Goal: Task Accomplishment & Management: Manage account settings

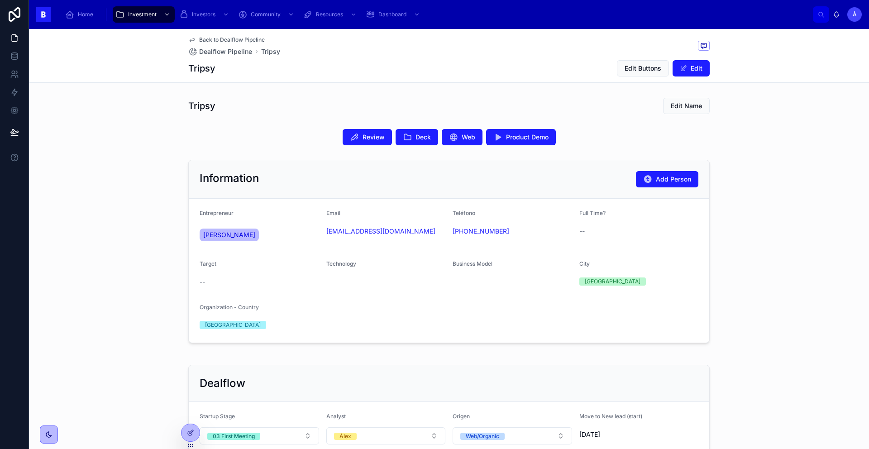
click at [279, 111] on div "Tripsy Edit Name" at bounding box center [448, 105] width 521 height 17
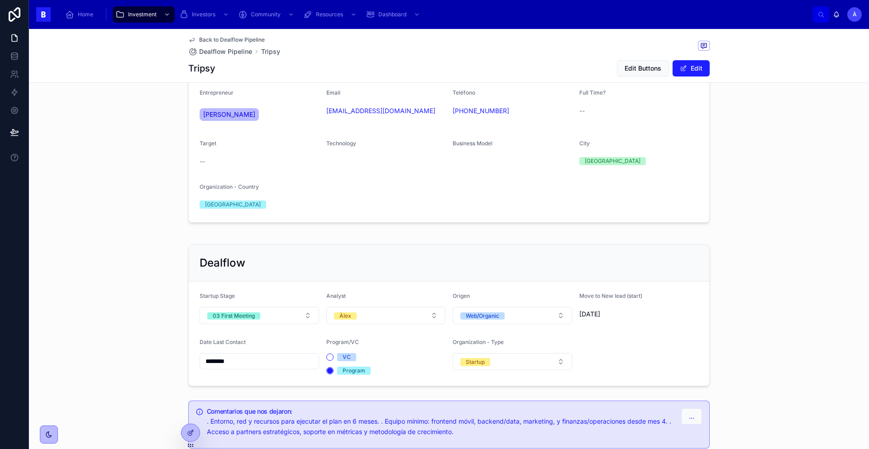
scroll to position [181, 0]
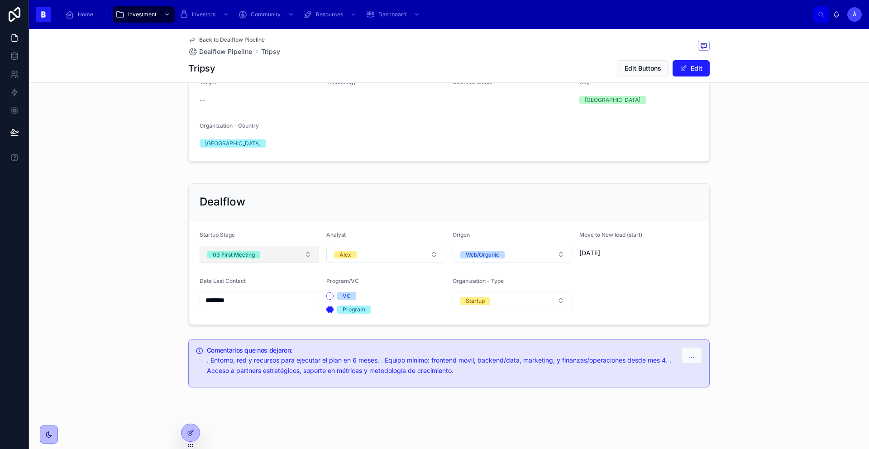
click at [266, 255] on button "03 First Meeting" at bounding box center [258, 254] width 119 height 17
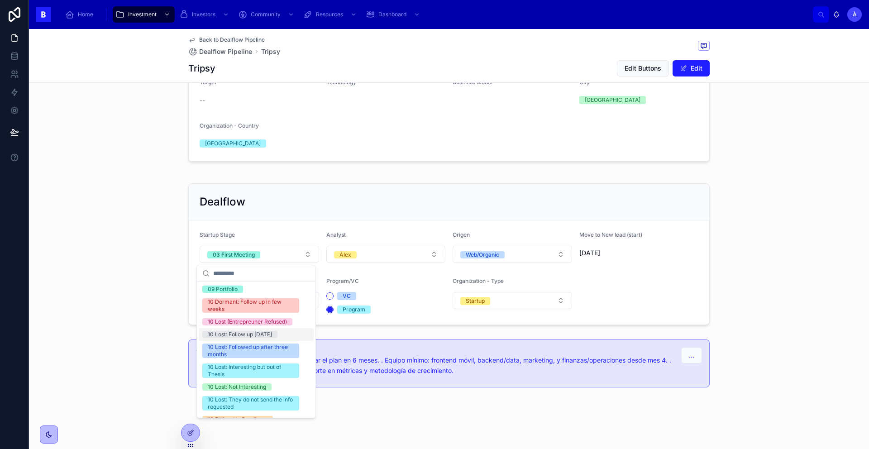
scroll to position [326, 0]
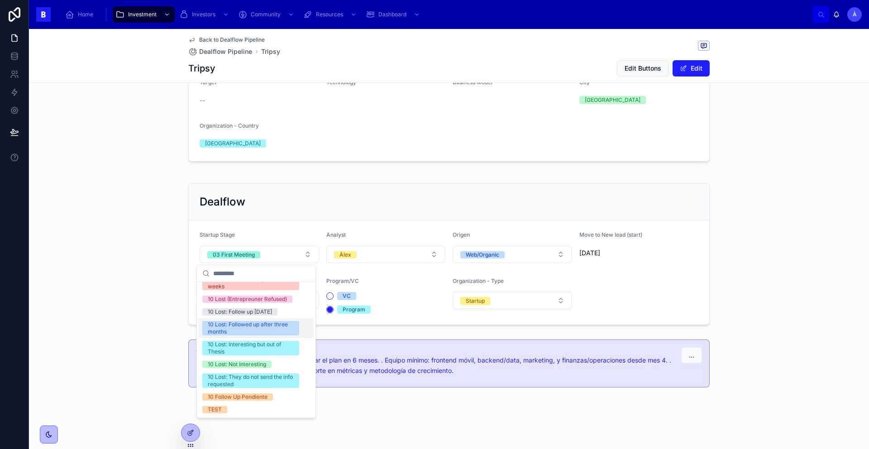
click at [120, 270] on div "Dealflow Startup Stage 03 First Meeting Analyst Àlex Origen Web/Organic Move to…" at bounding box center [449, 254] width 840 height 149
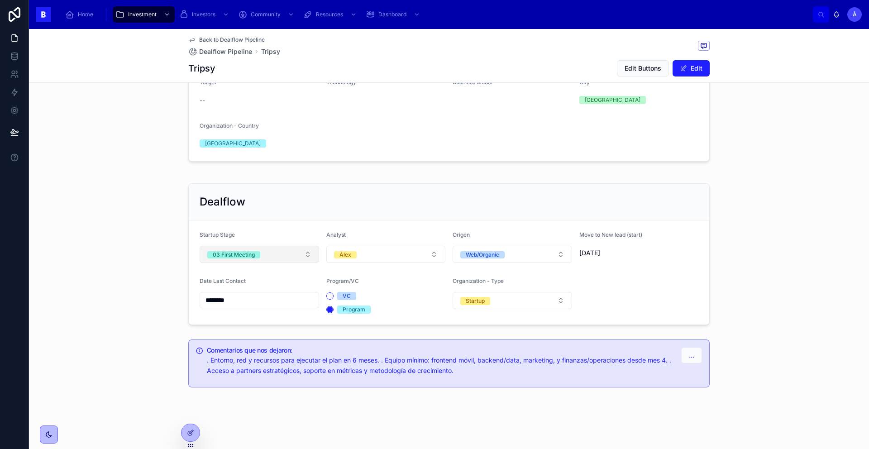
click at [256, 260] on button "03 First Meeting" at bounding box center [258, 254] width 119 height 17
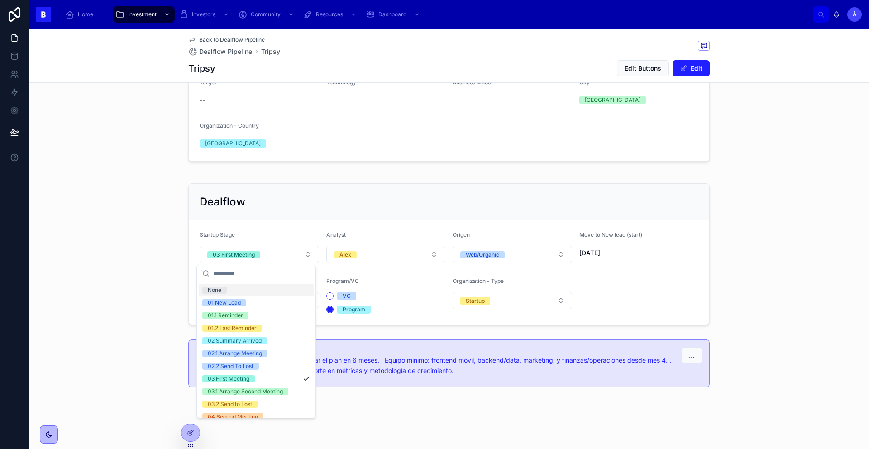
click at [145, 252] on div "Dealflow Startup Stage 03 First Meeting Analyst Àlex Origen Web/Organic Move to…" at bounding box center [449, 254] width 840 height 149
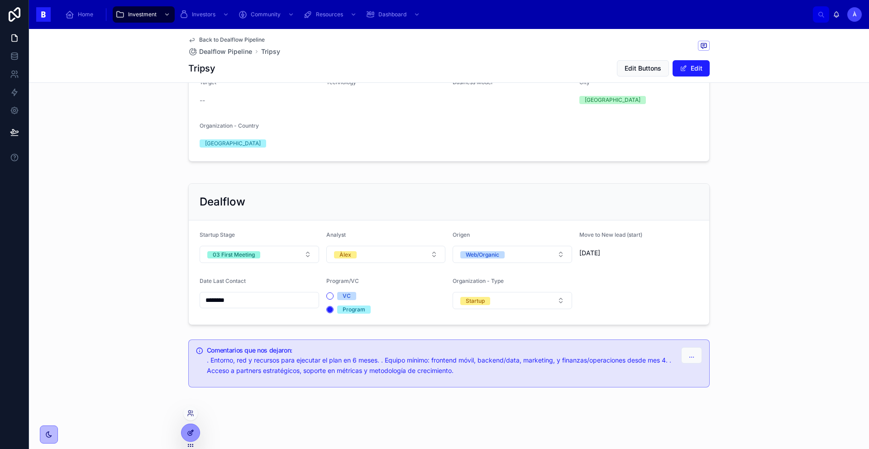
click at [194, 430] on icon at bounding box center [190, 432] width 7 height 7
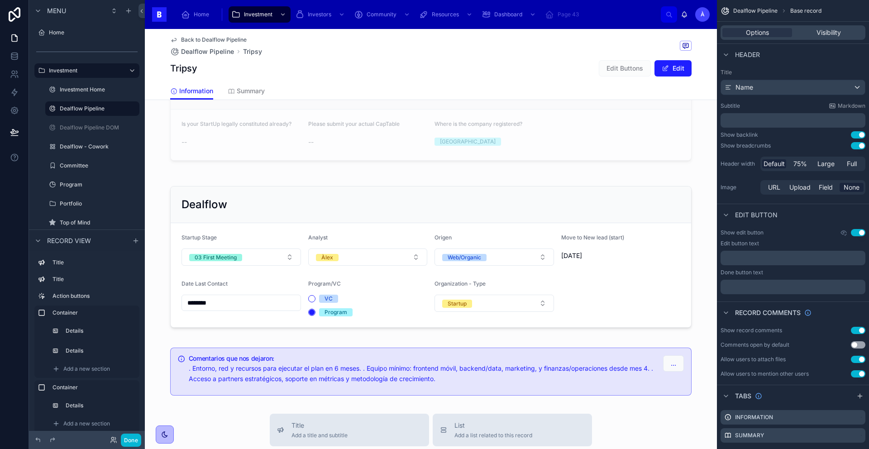
scroll to position [574, 0]
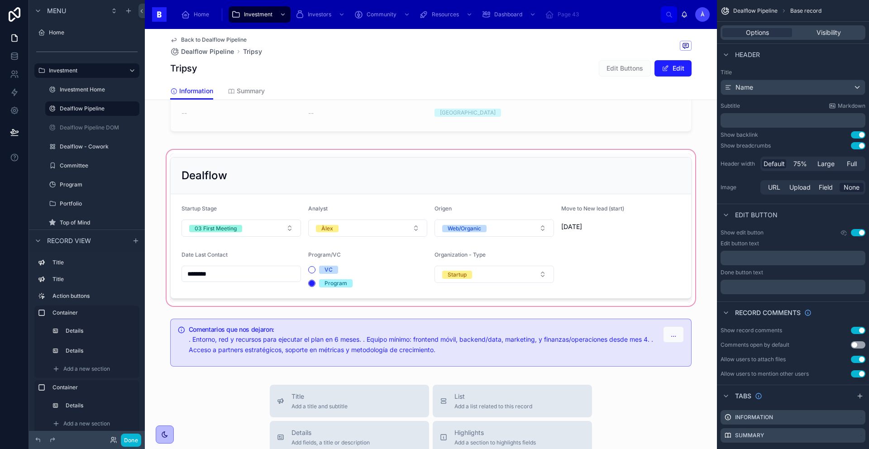
click at [242, 229] on div at bounding box center [431, 228] width 572 height 160
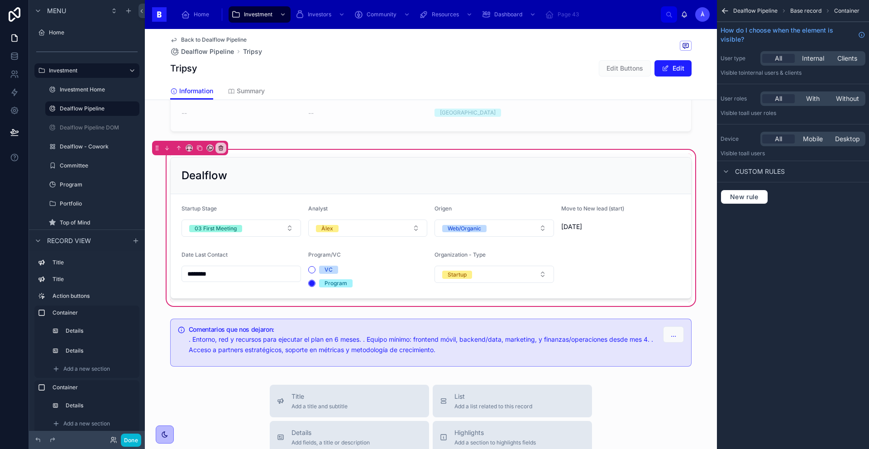
click at [743, 173] on span "Custom rules" at bounding box center [760, 171] width 50 height 9
click at [129, 443] on button "Done" at bounding box center [131, 439] width 20 height 13
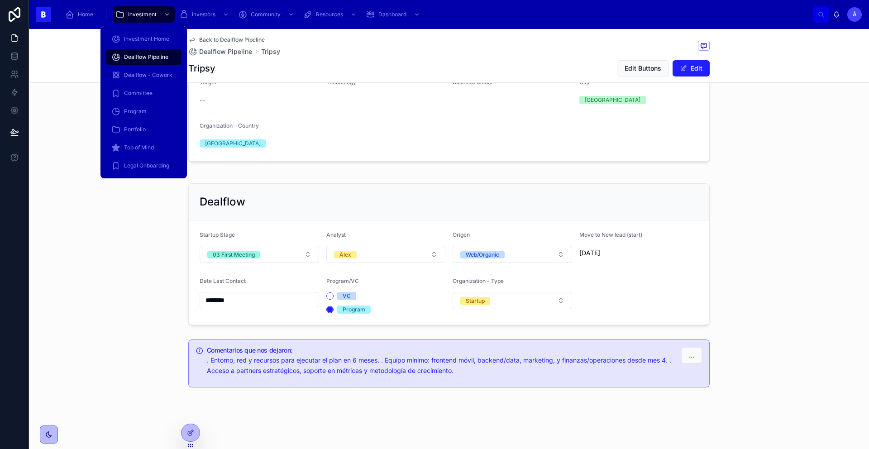
click at [148, 60] on span "Dealflow Pipeline" at bounding box center [146, 56] width 44 height 7
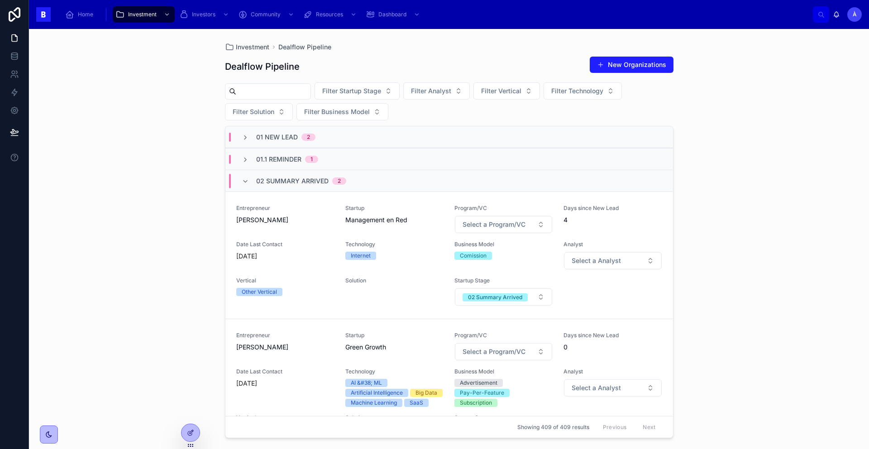
click at [295, 90] on input "text" at bounding box center [273, 91] width 74 height 13
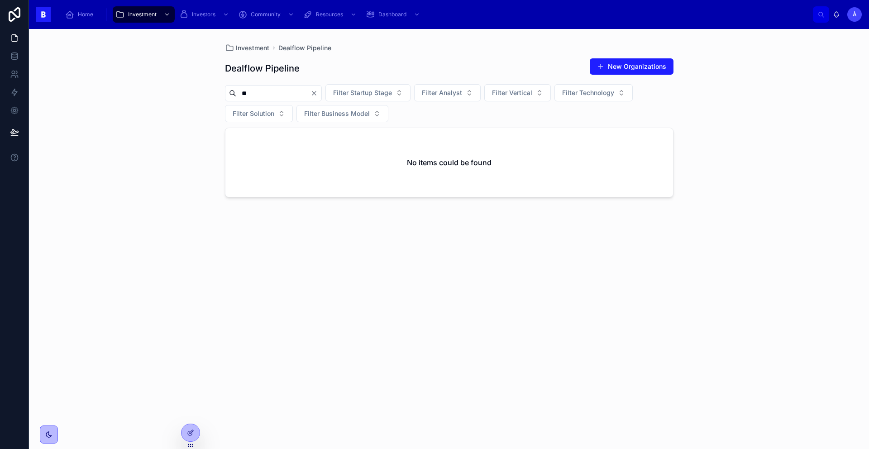
type input "*"
type input "****"
click at [294, 132] on div "04 Second Meeting 1" at bounding box center [448, 139] width 447 height 22
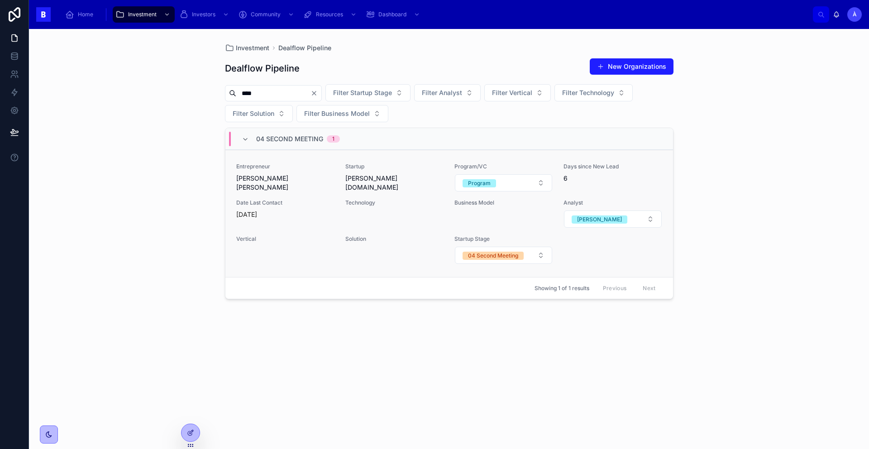
click at [278, 165] on span "Entrepreneur" at bounding box center [285, 166] width 98 height 7
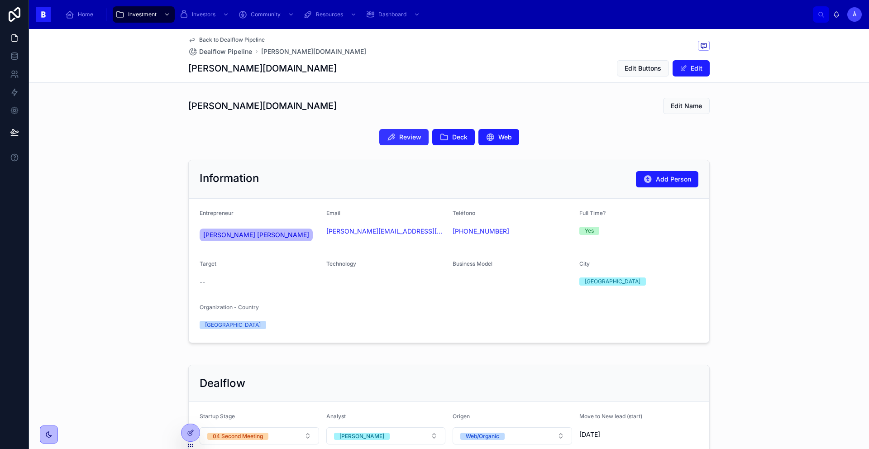
click at [395, 136] on button "Review" at bounding box center [403, 137] width 49 height 16
click at [403, 146] on div "Review Deck Web" at bounding box center [449, 137] width 840 height 24
click at [399, 138] on span "Review" at bounding box center [410, 137] width 22 height 9
click at [277, 153] on div "[PERSON_NAME][DOMAIN_NAME] Edit Name Review Deck Web Information Add Person Ent…" at bounding box center [449, 336] width 840 height 484
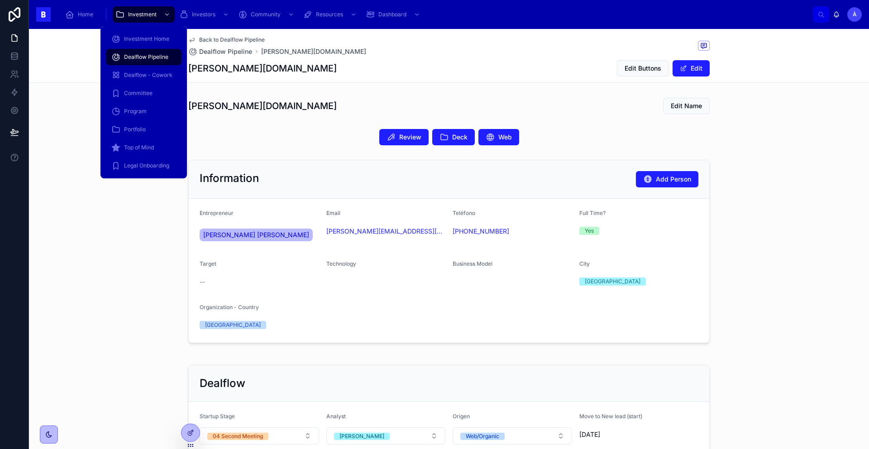
click at [158, 58] on span "Dealflow Pipeline" at bounding box center [146, 56] width 44 height 7
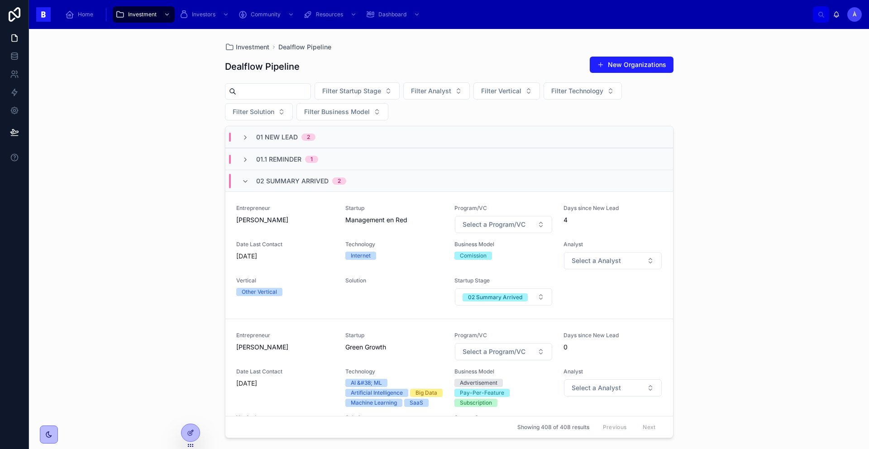
click at [313, 182] on span "02 Summary Arrived" at bounding box center [292, 180] width 72 height 9
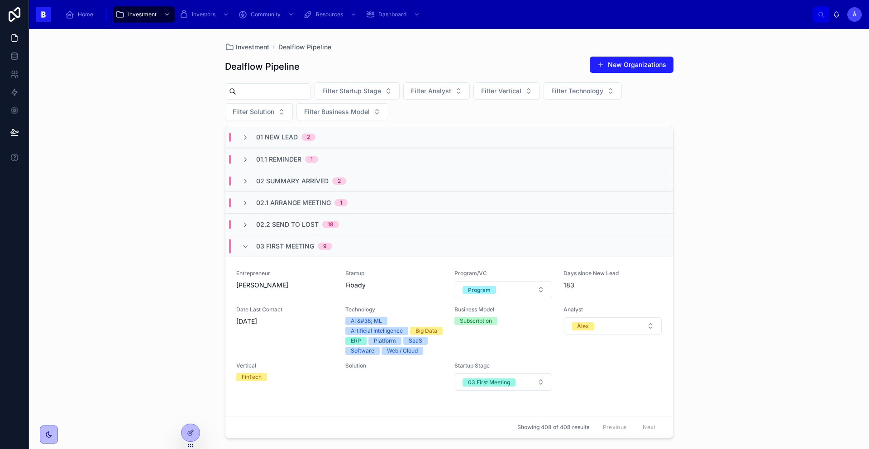
click at [285, 243] on span "03 First Meeting" at bounding box center [285, 246] width 58 height 9
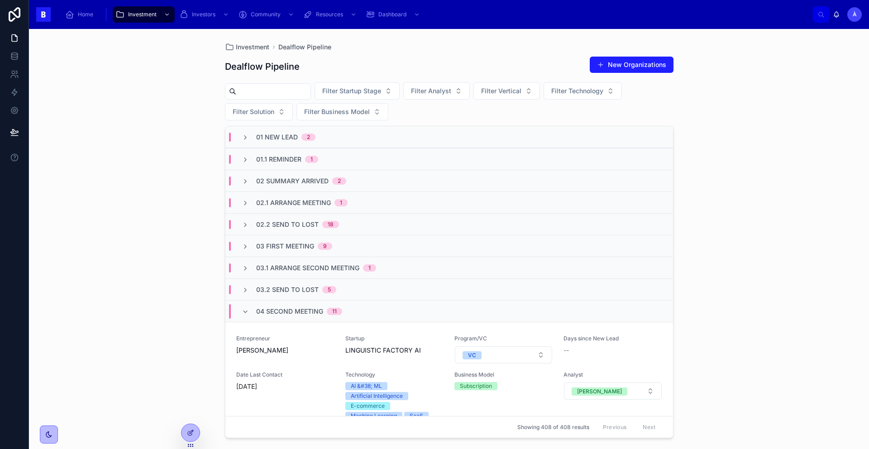
click at [256, 316] on div "04 Second Meeting 11" at bounding box center [299, 311] width 86 height 14
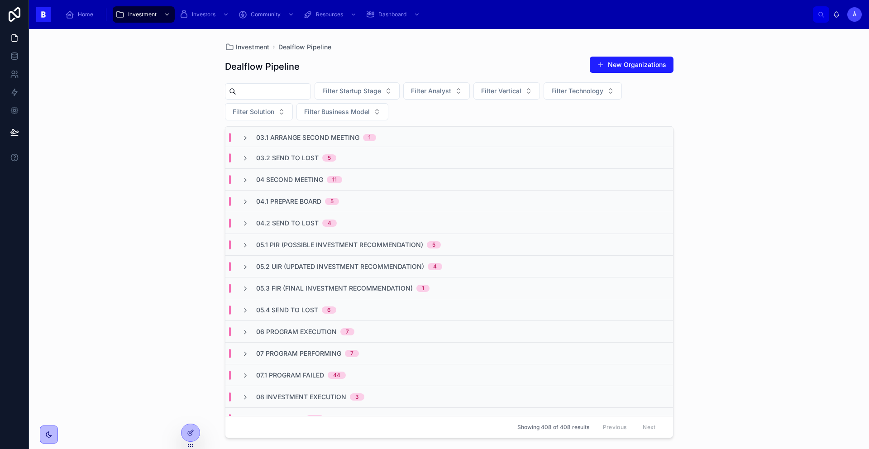
scroll to position [210, 0]
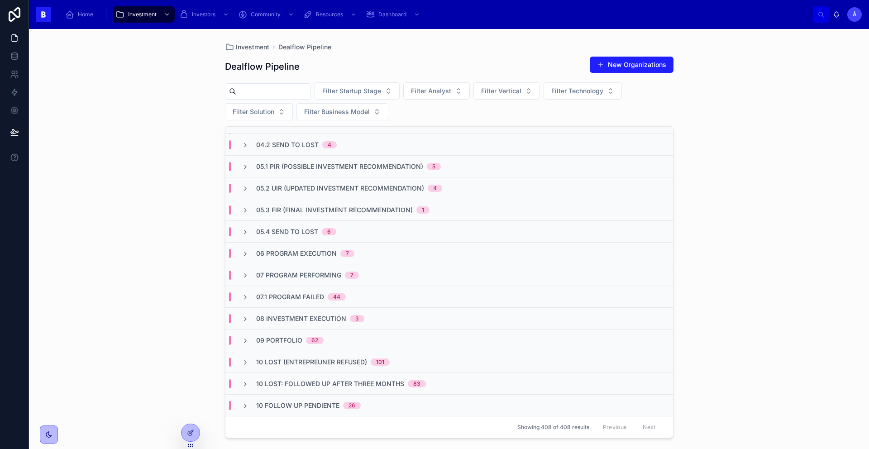
click at [176, 437] on div "Investment Dealflow Pipeline Dealflow Pipeline New Organizations Filter Startup…" at bounding box center [449, 239] width 840 height 420
click at [202, 436] on div "Investment Dealflow Pipeline Dealflow Pipeline New Organizations Filter Startup…" at bounding box center [449, 239] width 840 height 420
click at [195, 437] on div at bounding box center [190, 432] width 18 height 17
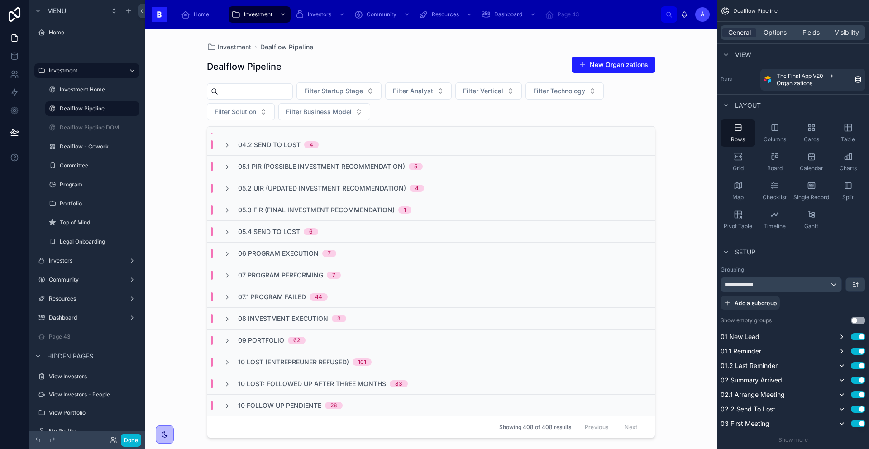
click at [268, 408] on span "10 Follow Up Pendiente" at bounding box center [279, 405] width 83 height 9
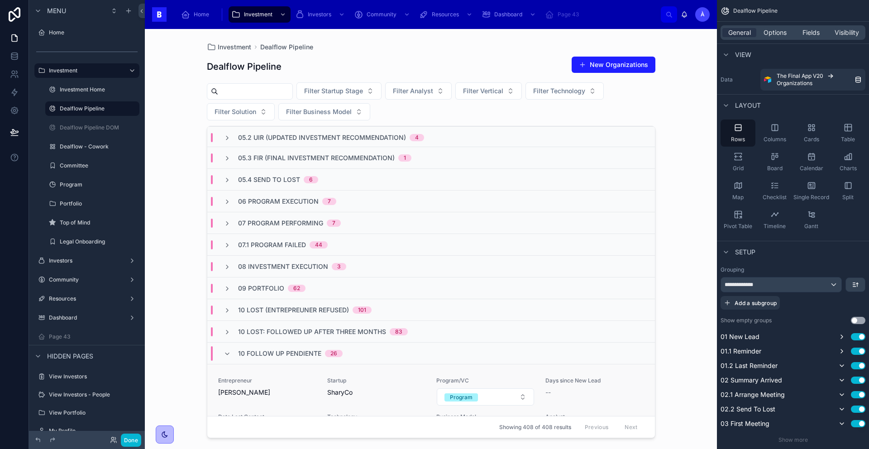
scroll to position [366, 0]
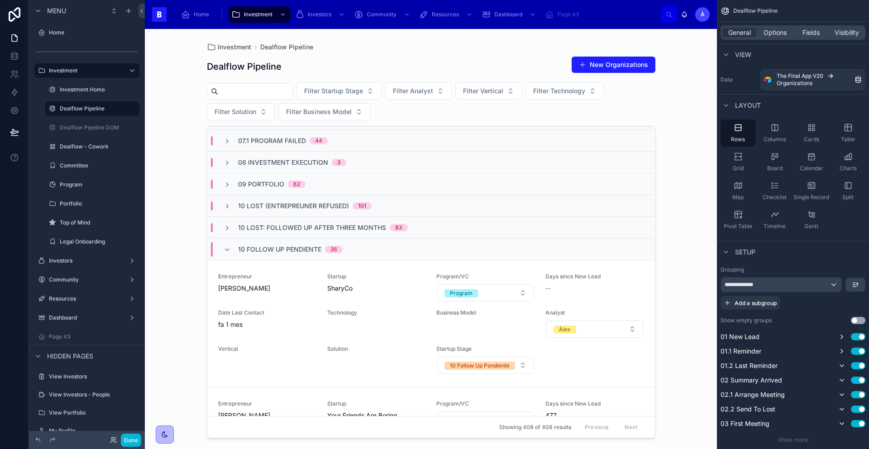
click at [268, 252] on span "10 Follow Up Pendiente" at bounding box center [279, 249] width 83 height 9
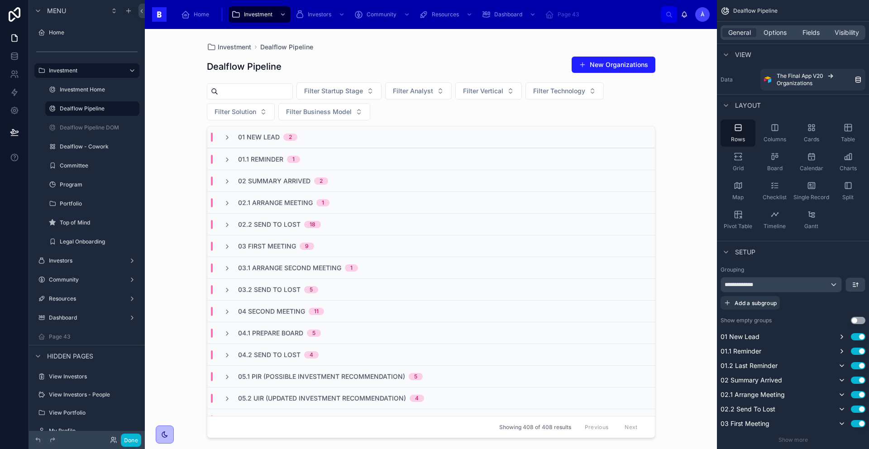
scroll to position [210, 0]
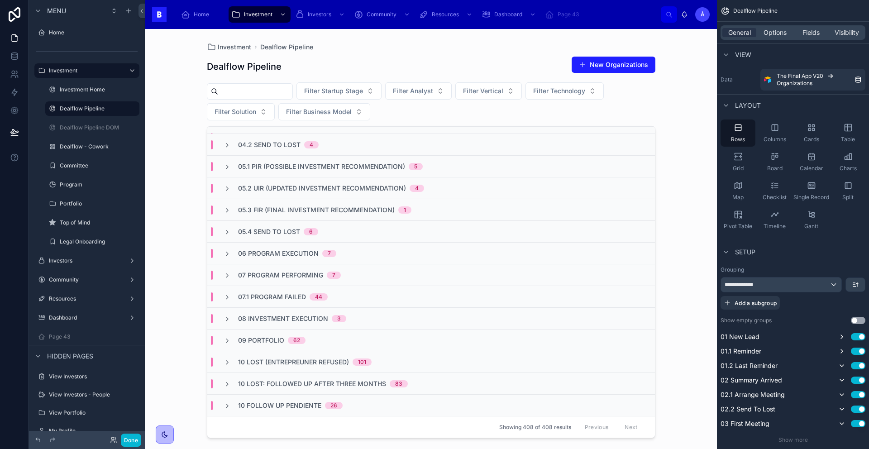
click at [286, 397] on div "10 Follow Up Pendiente 26" at bounding box center [430, 405] width 447 height 22
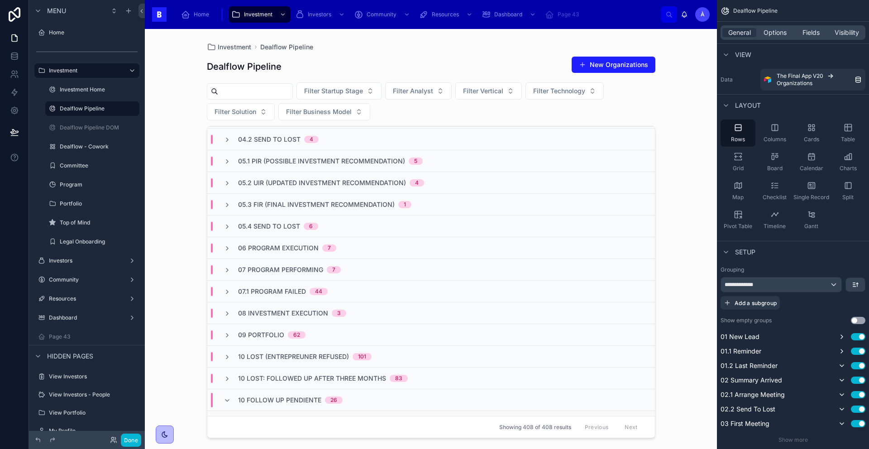
scroll to position [406, 0]
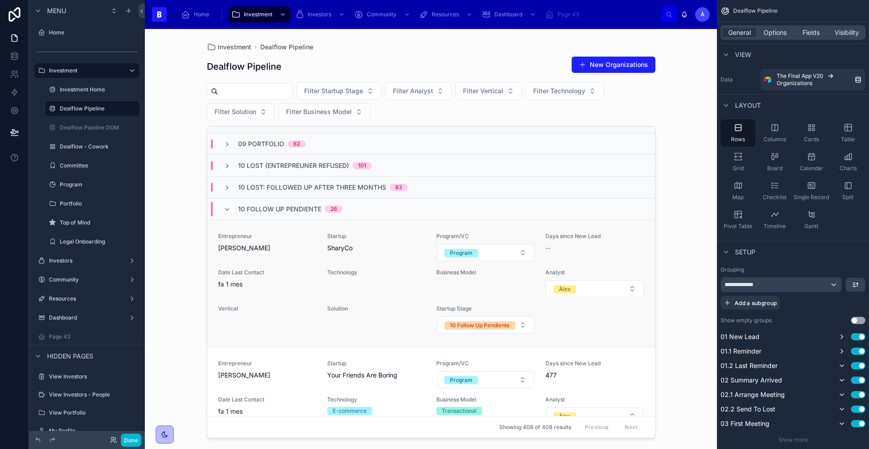
click at [264, 284] on div "fa 1 mes" at bounding box center [267, 284] width 98 height 9
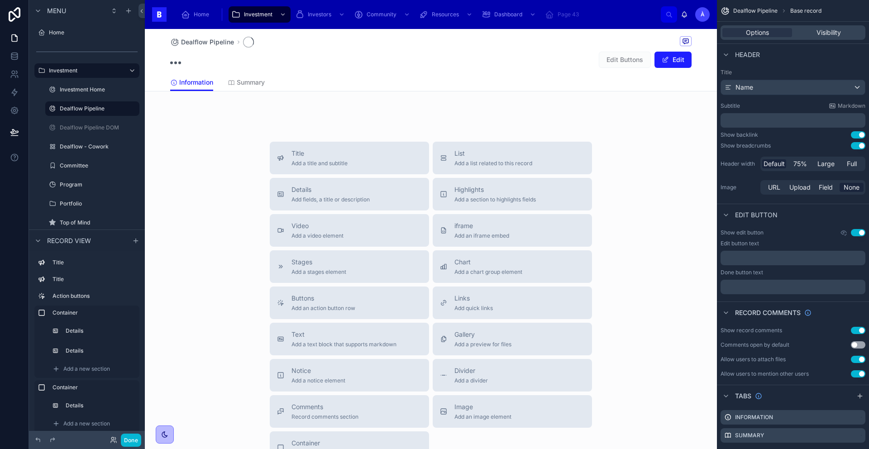
scroll to position [205, 0]
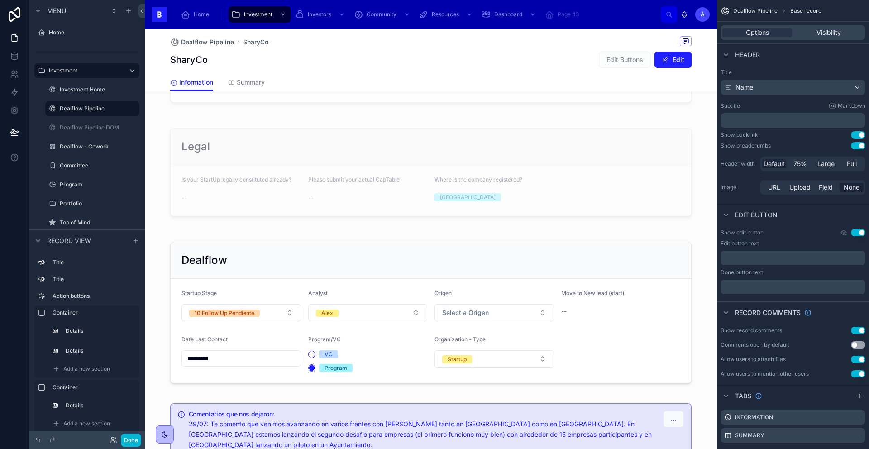
scroll to position [483, 0]
click at [237, 314] on div at bounding box center [431, 311] width 572 height 160
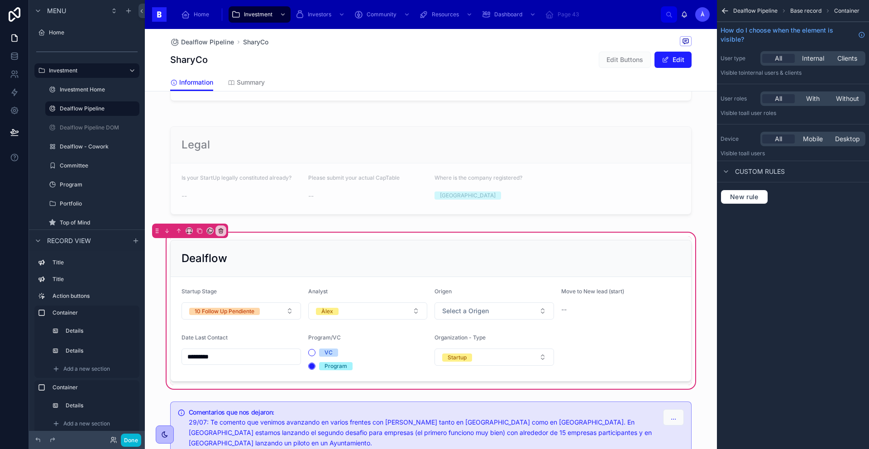
click at [773, 171] on span "Custom rules" at bounding box center [760, 171] width 50 height 9
click at [741, 140] on label "Device" at bounding box center [738, 138] width 36 height 7
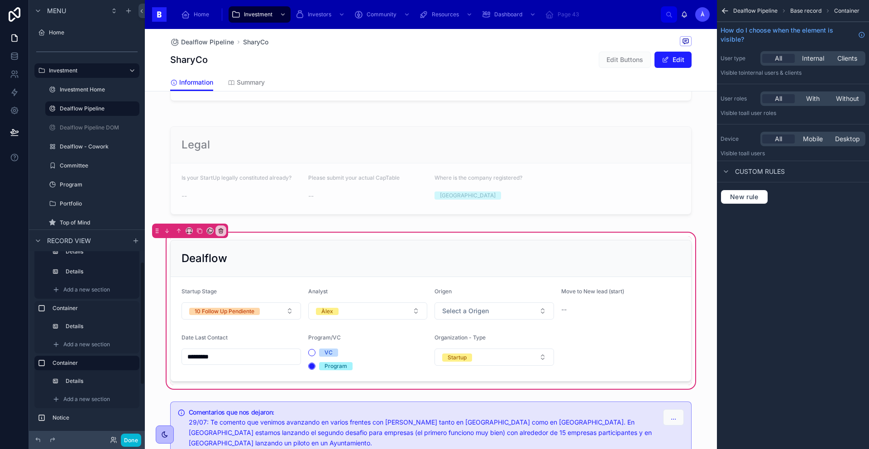
scroll to position [0, 0]
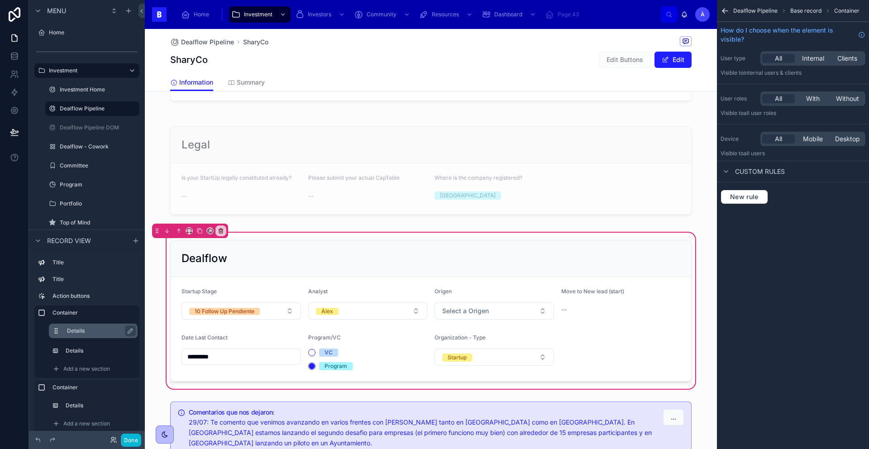
click at [77, 328] on label "Details" at bounding box center [98, 330] width 63 height 7
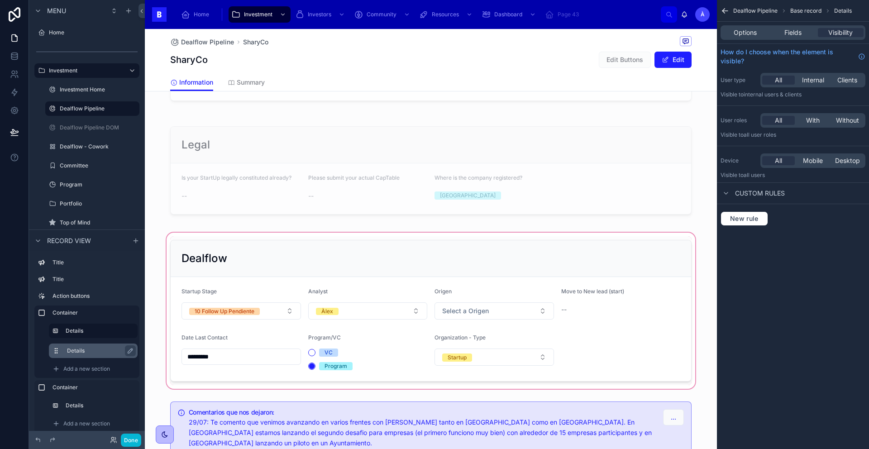
click at [83, 351] on label "Details" at bounding box center [98, 350] width 63 height 7
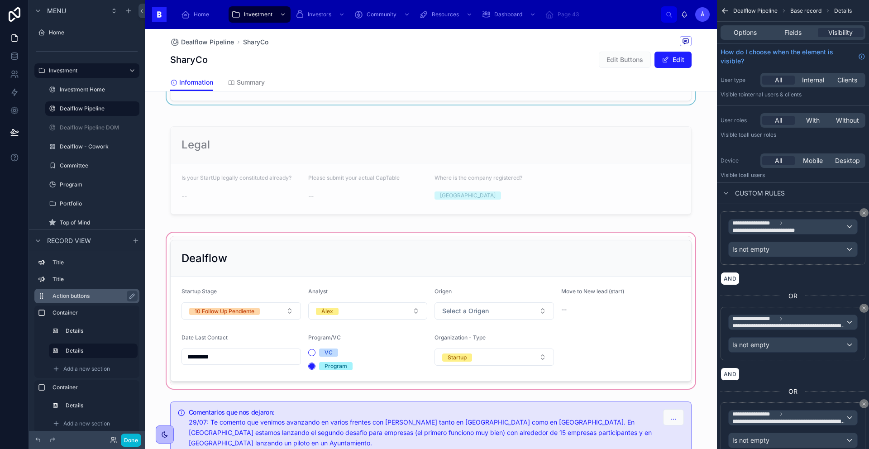
click at [73, 296] on label "Action buttons" at bounding box center [92, 295] width 80 height 7
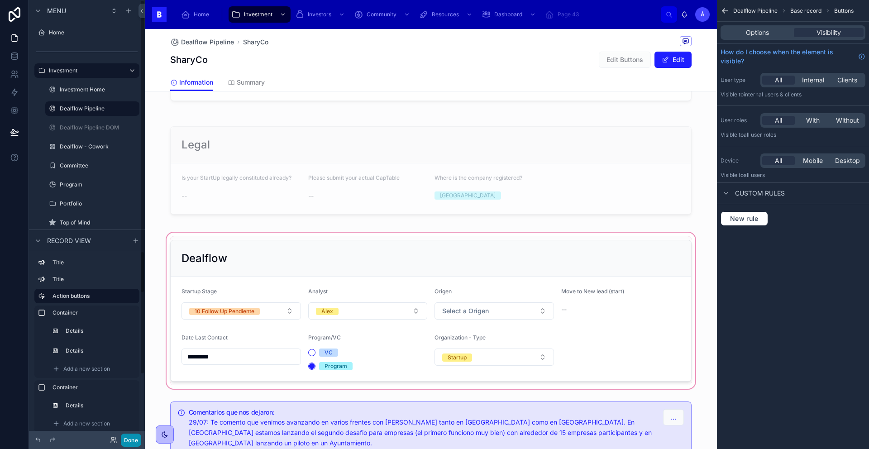
click at [138, 440] on button "Done" at bounding box center [131, 439] width 20 height 13
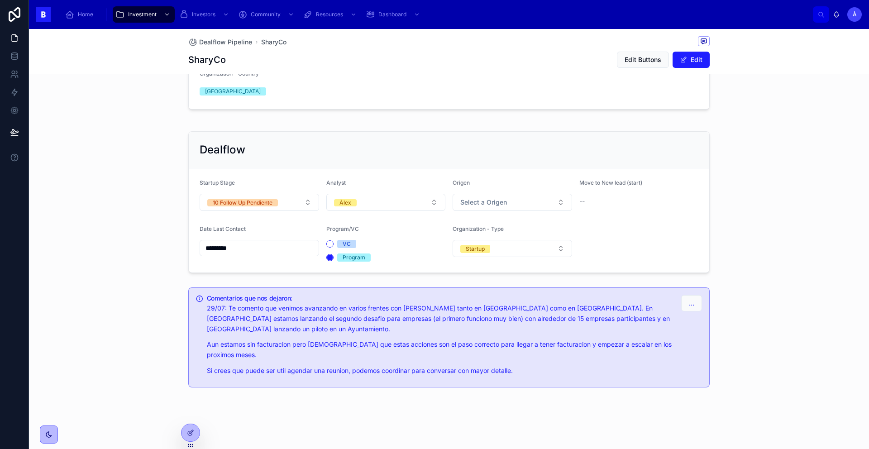
scroll to position [214, 0]
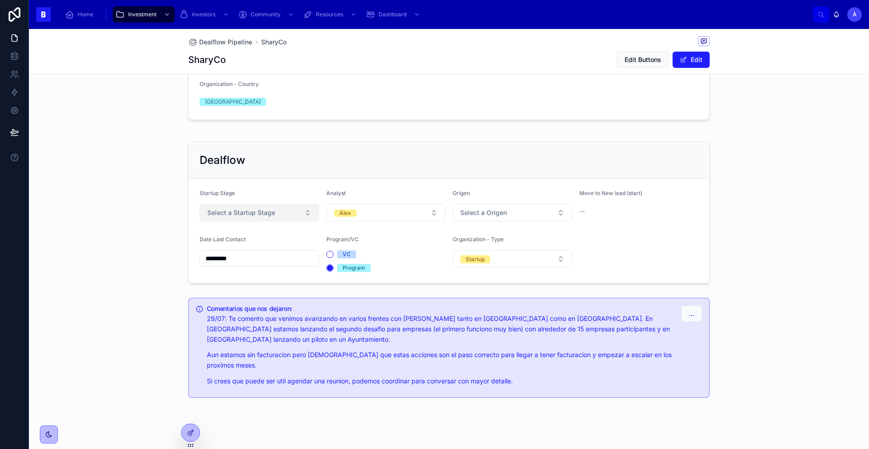
click at [242, 210] on span "Select a Startup Stage" at bounding box center [241, 212] width 68 height 9
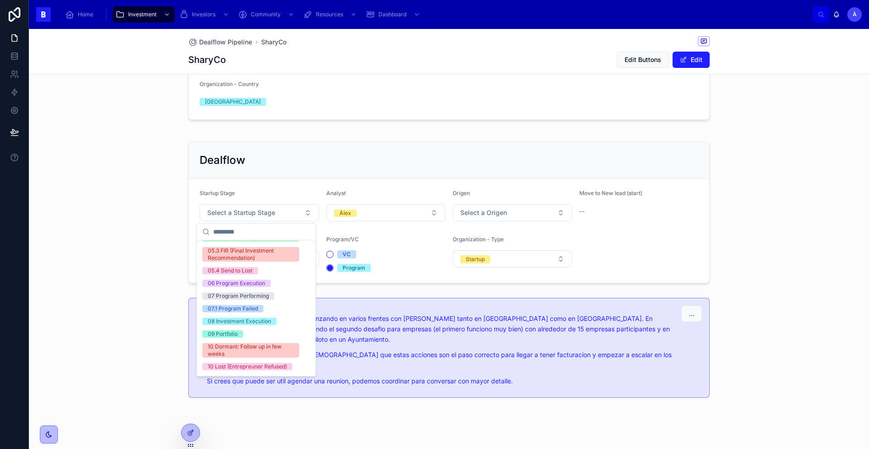
scroll to position [313, 0]
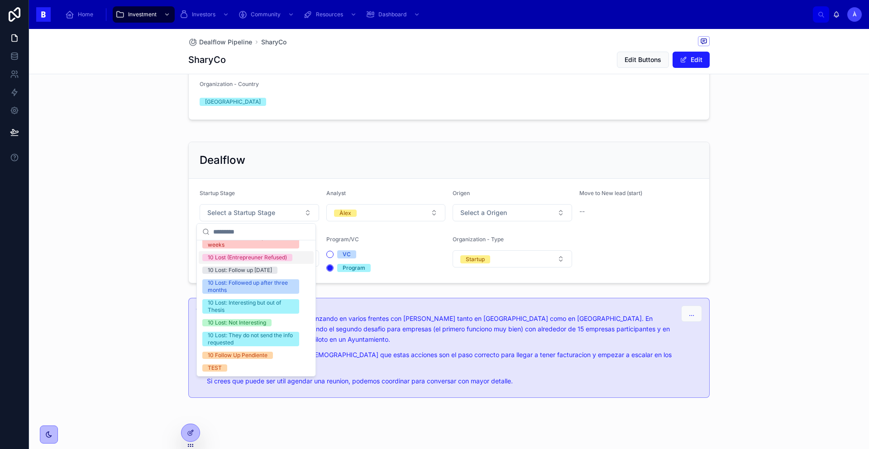
click at [176, 198] on div "Dealflow Startup Stage Select a Startup Stage Analyst Àlex Origen Select a Orig…" at bounding box center [449, 212] width 840 height 149
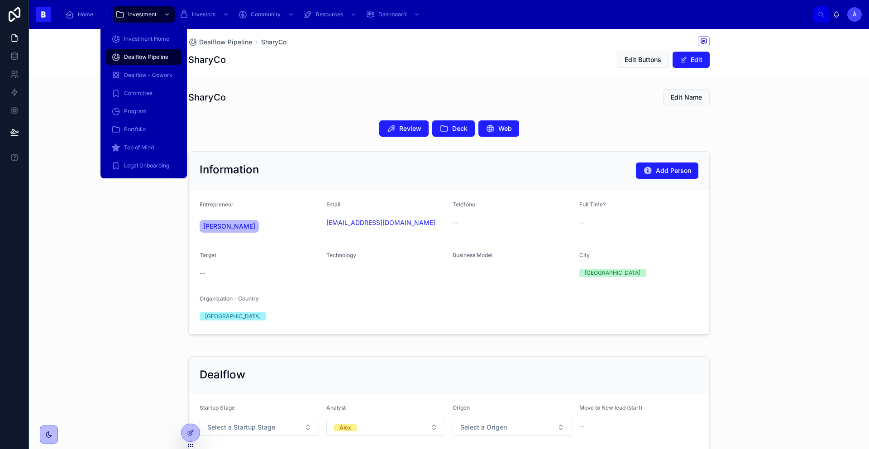
click at [150, 61] on div "Dealflow Pipeline" at bounding box center [143, 57] width 65 height 14
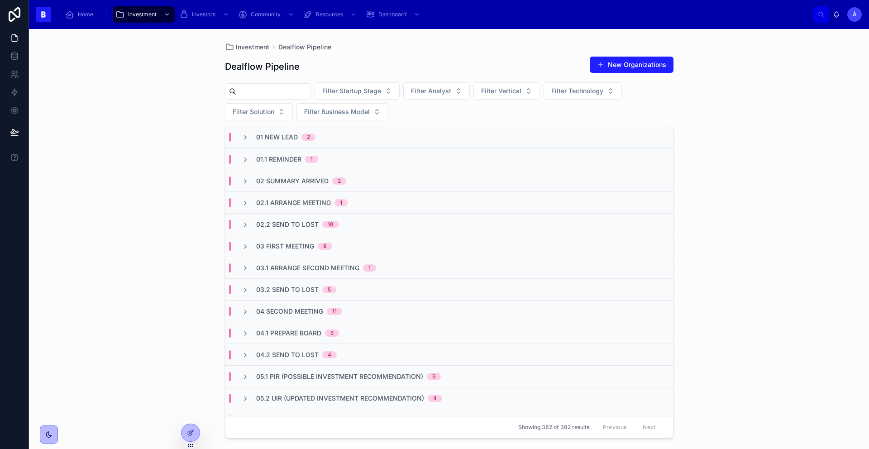
scroll to position [188, 0]
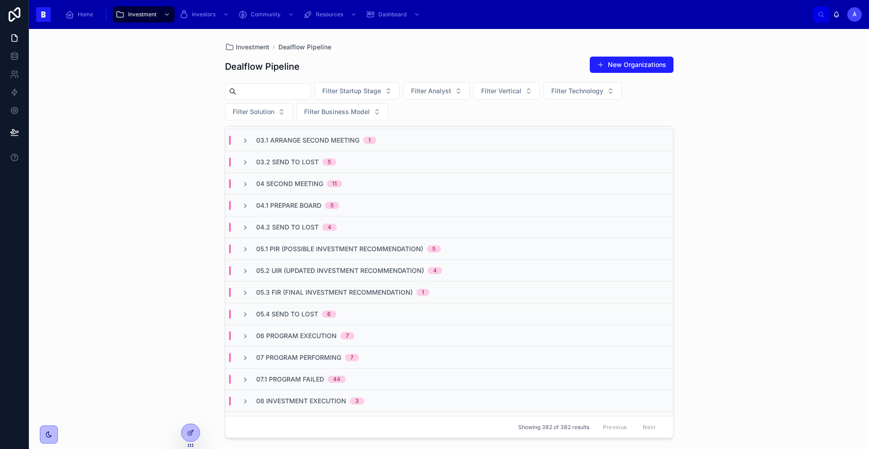
scroll to position [188, 0]
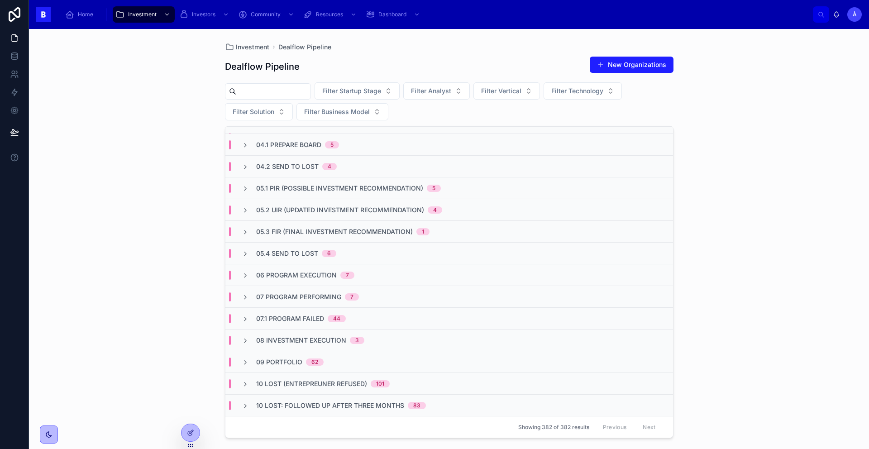
click at [298, 408] on span "10 Lost: Followed up after three months" at bounding box center [330, 405] width 148 height 9
click at [297, 408] on span "10 Lost: Followed up after three months" at bounding box center [330, 405] width 148 height 9
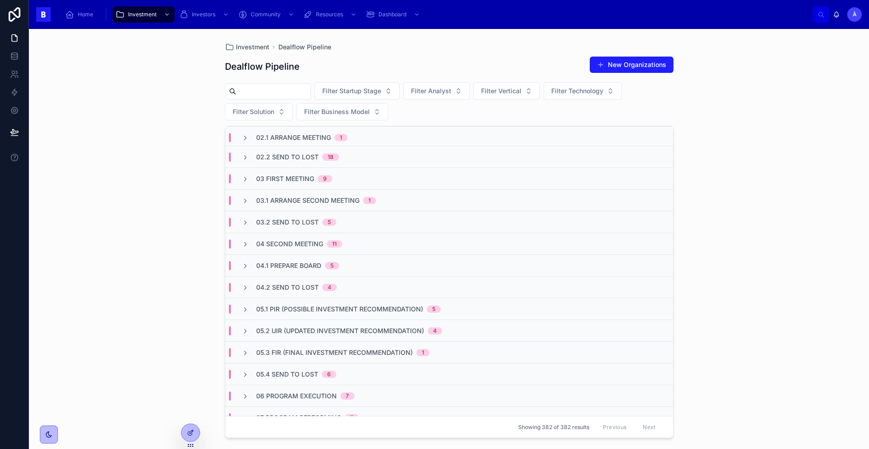
scroll to position [0, 0]
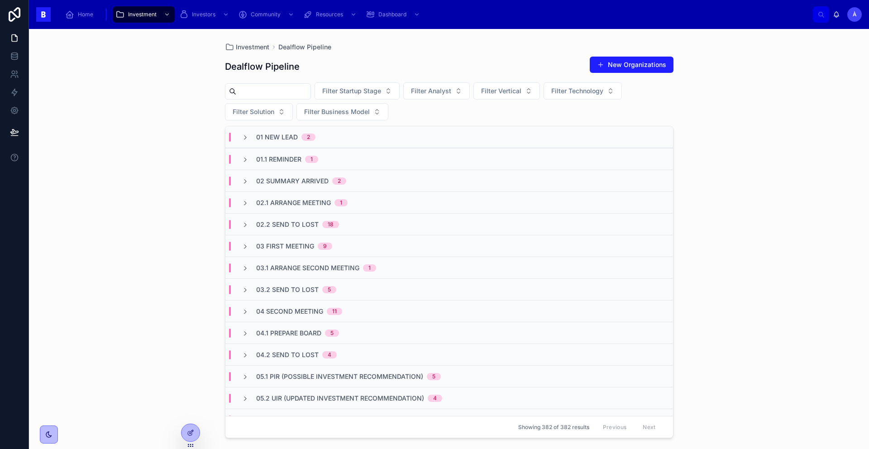
click at [298, 225] on span "02.2 Send To Lost" at bounding box center [287, 224] width 62 height 9
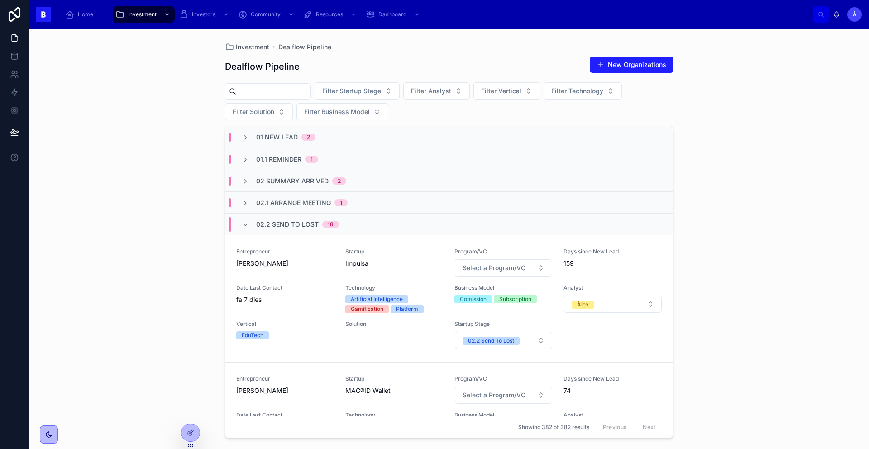
click at [297, 225] on span "02.2 Send To Lost" at bounding box center [287, 224] width 62 height 9
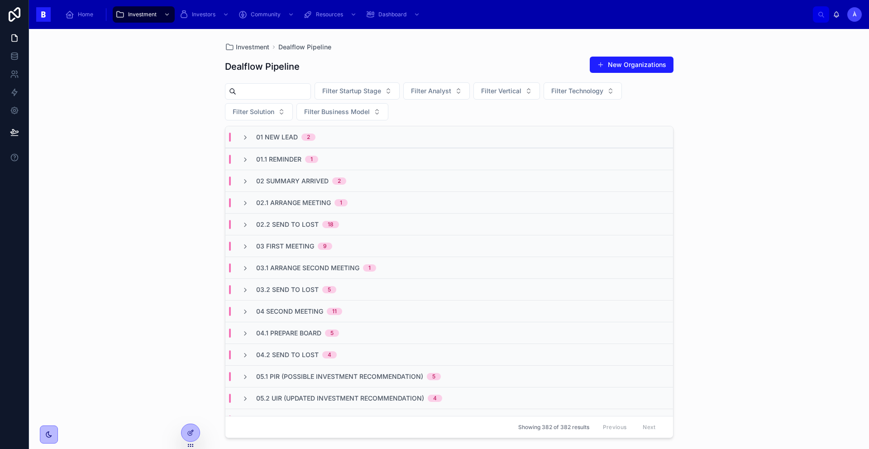
click at [281, 90] on input "text" at bounding box center [273, 91] width 74 height 13
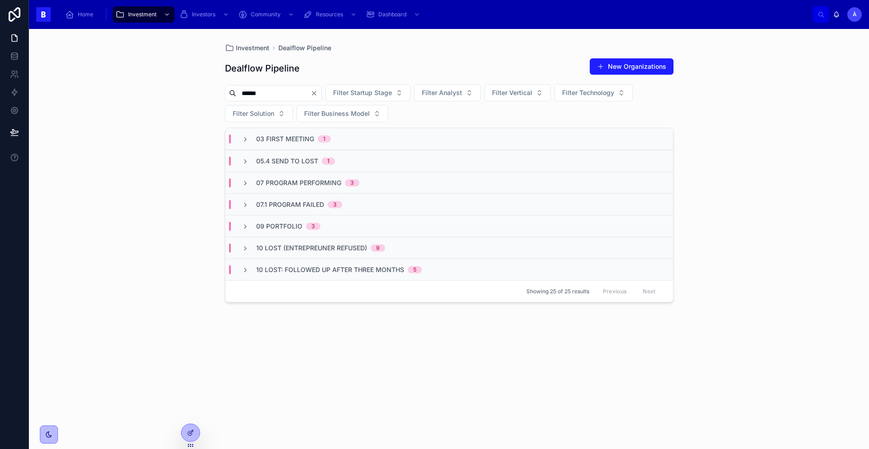
type input "******"
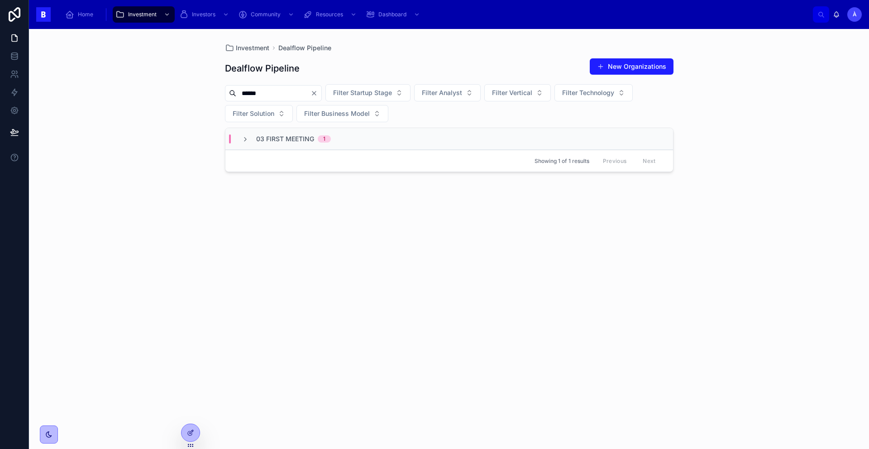
click at [286, 146] on div "03 First Meeting 1" at bounding box center [448, 139] width 447 height 22
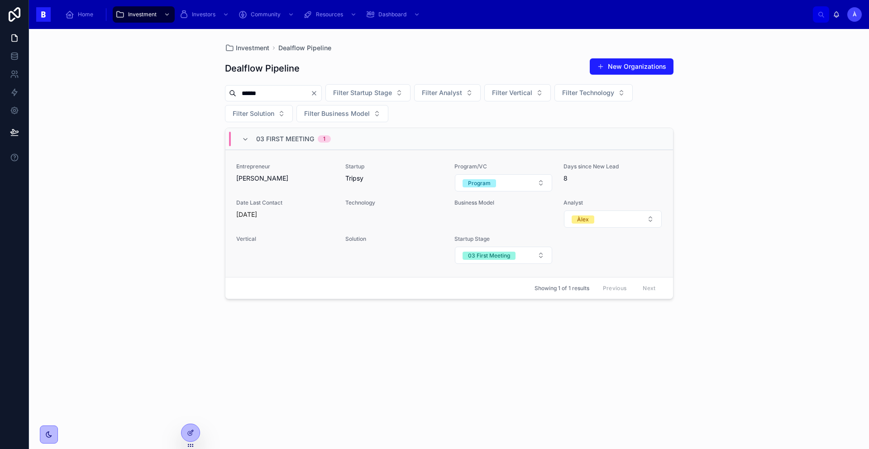
click at [290, 165] on span "Entrepreneur" at bounding box center [285, 166] width 98 height 7
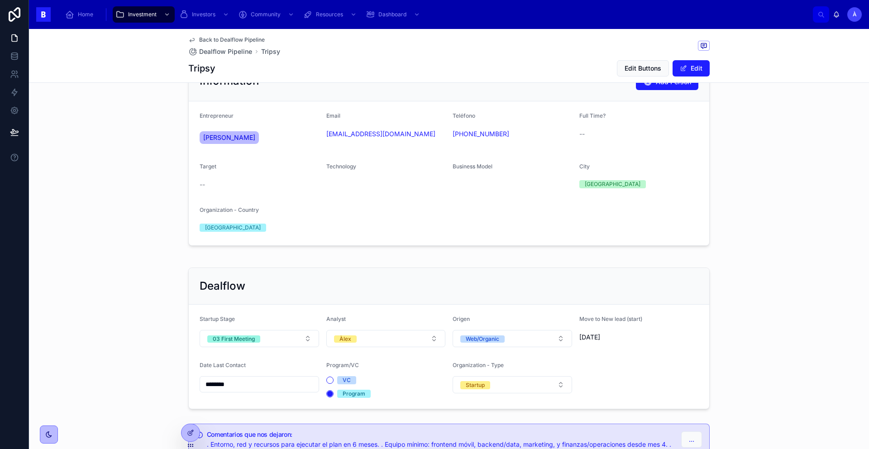
scroll to position [181, 0]
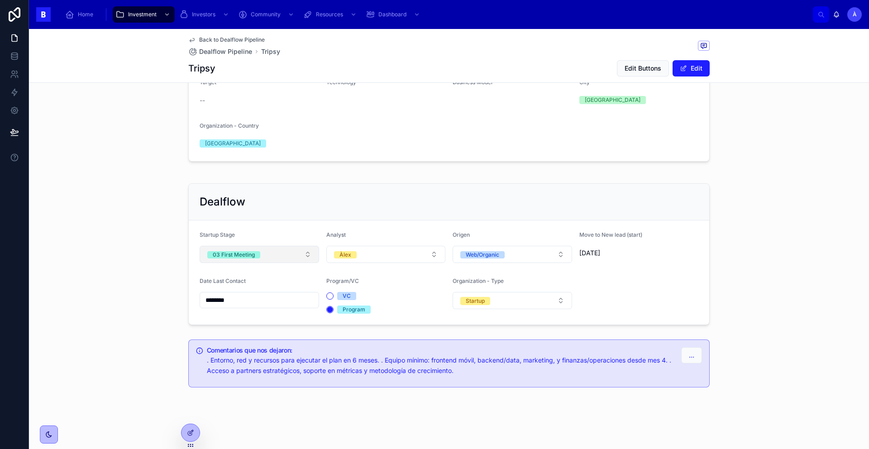
click at [257, 257] on button "03 First Meeting" at bounding box center [258, 254] width 119 height 17
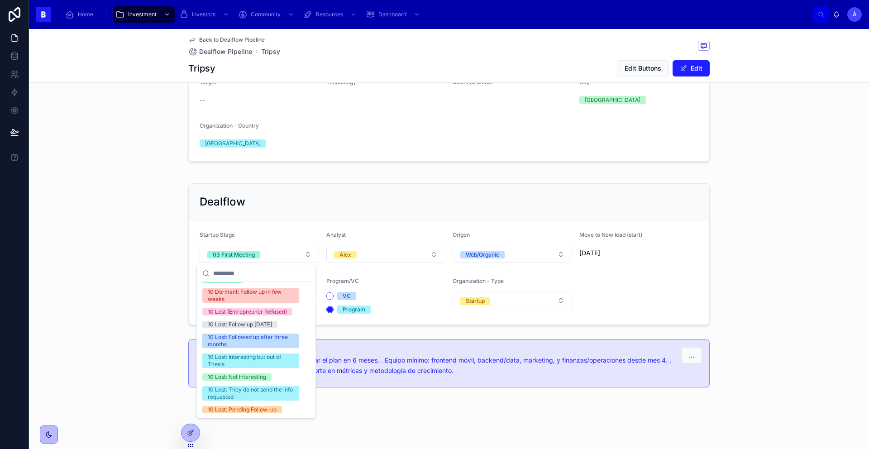
scroll to position [313, 0]
click at [260, 414] on div "10 Lost: Pending Follow-up" at bounding box center [256, 409] width 115 height 13
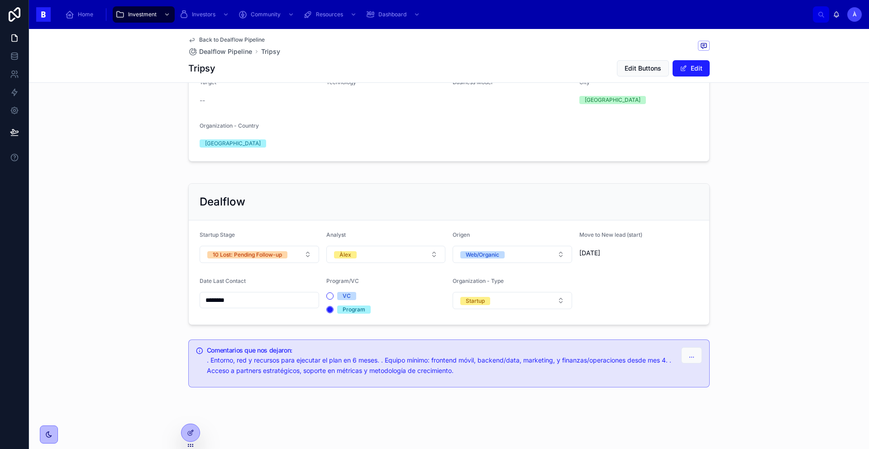
click at [264, 307] on div "********" at bounding box center [258, 300] width 119 height 16
click at [263, 304] on input "********" at bounding box center [259, 300] width 119 height 13
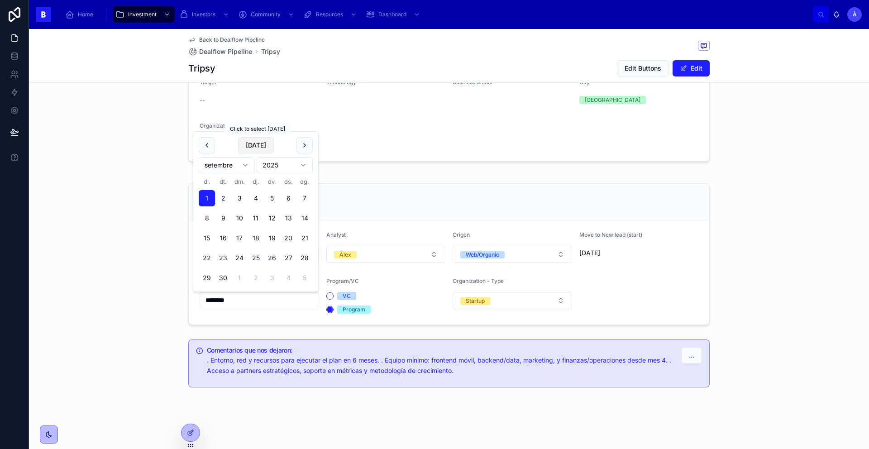
click at [256, 147] on button "[DATE]" at bounding box center [256, 145] width 36 height 16
type input "********"
click at [256, 147] on span "[DATE]" at bounding box center [256, 145] width 36 height 16
click at [126, 172] on div "Tripsy Edit Name Review Deck Web Product Demo Information Add Person Entreprene…" at bounding box center [449, 151] width 840 height 479
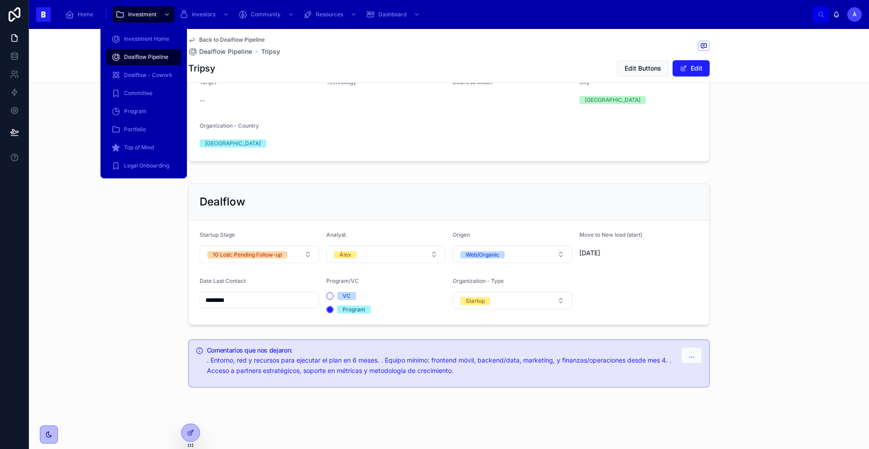
click at [145, 53] on span "Dealflow Pipeline" at bounding box center [146, 56] width 44 height 7
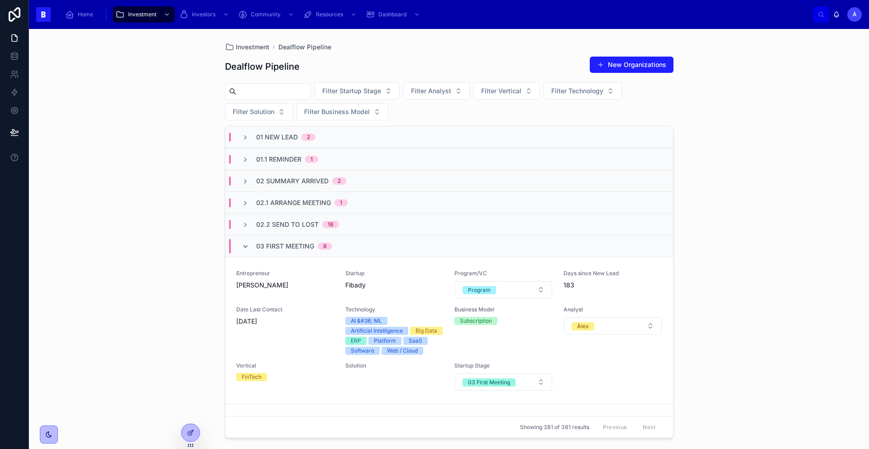
click at [247, 243] on icon at bounding box center [245, 246] width 7 height 7
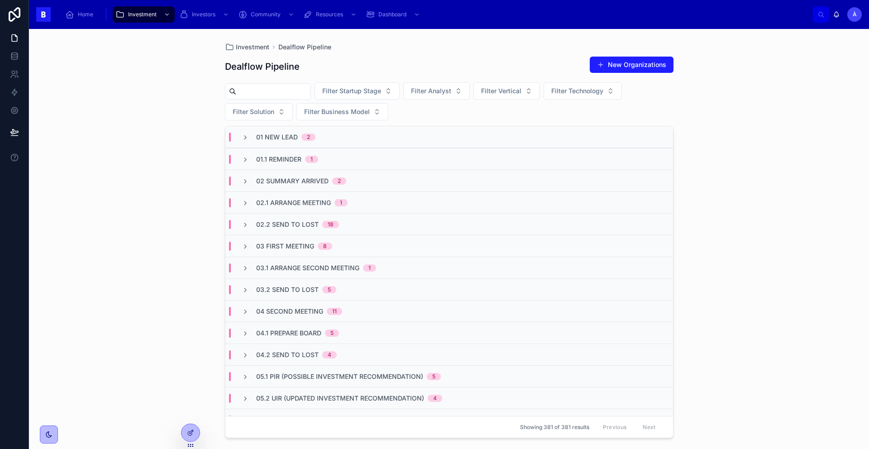
click at [285, 179] on span "02 Summary Arrived" at bounding box center [292, 180] width 72 height 9
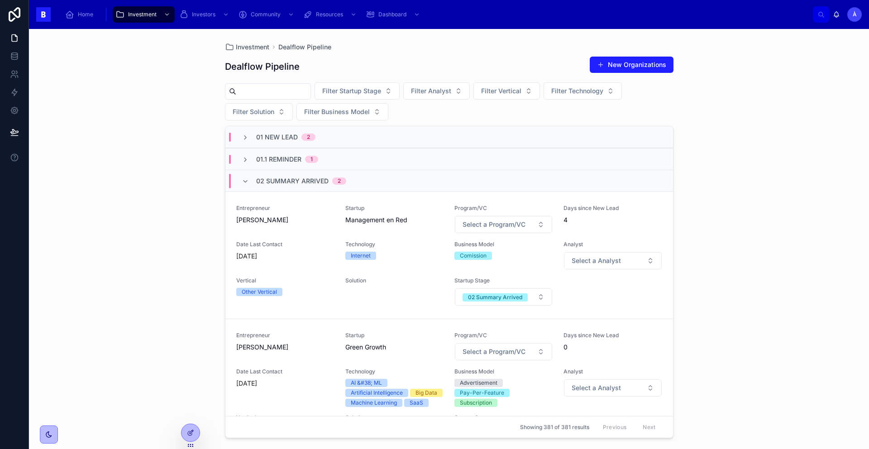
click at [285, 179] on span "02 Summary Arrived" at bounding box center [292, 180] width 72 height 9
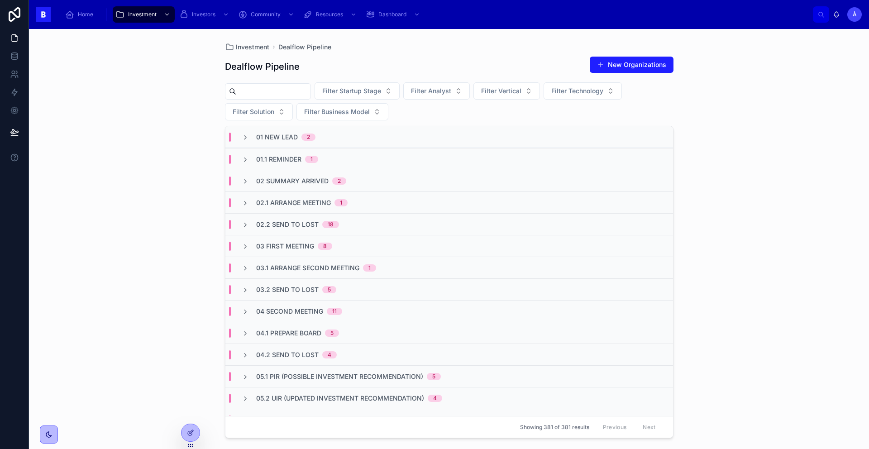
click at [271, 94] on input "text" at bounding box center [273, 91] width 74 height 13
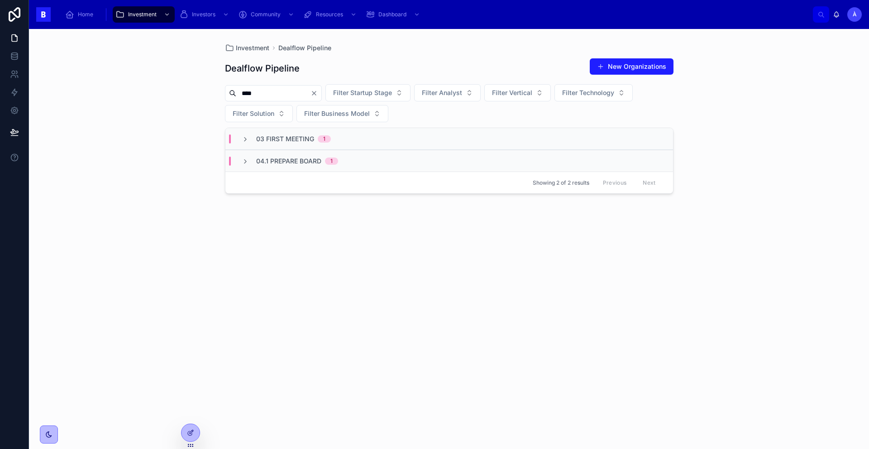
type input "****"
click at [302, 139] on span "03 First Meeting" at bounding box center [285, 138] width 58 height 9
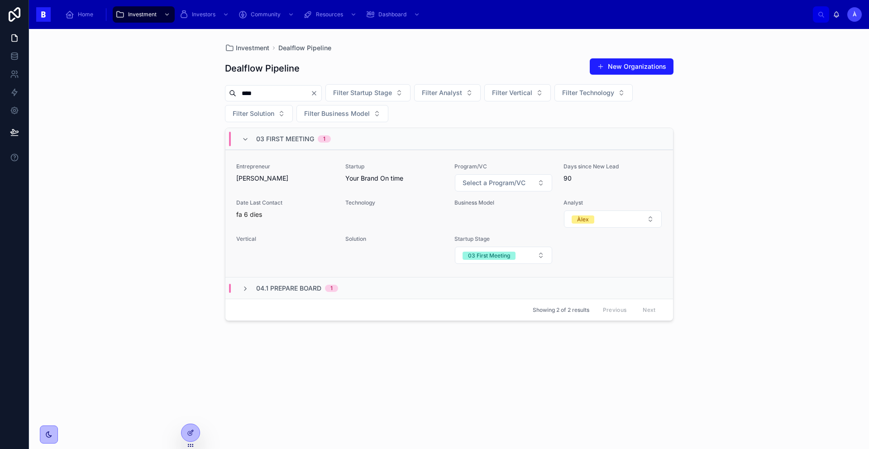
click at [304, 193] on div "Entrepreneur Sergi Cañas Galindo Startup Your Brand On time Program/VC Select a…" at bounding box center [449, 213] width 426 height 101
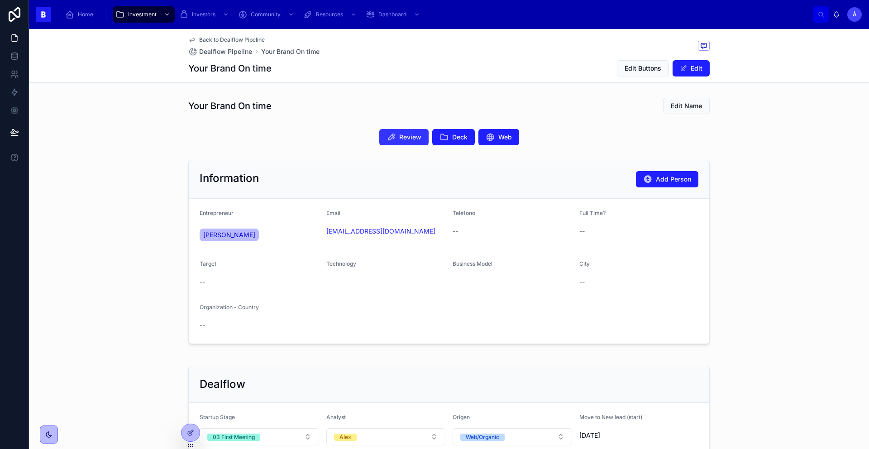
click at [404, 140] on span "Review" at bounding box center [410, 137] width 22 height 9
click at [446, 140] on button "Deck" at bounding box center [453, 137] width 43 height 16
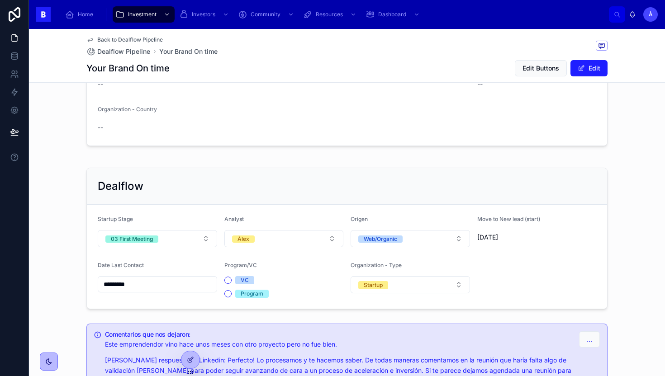
scroll to position [196, 0]
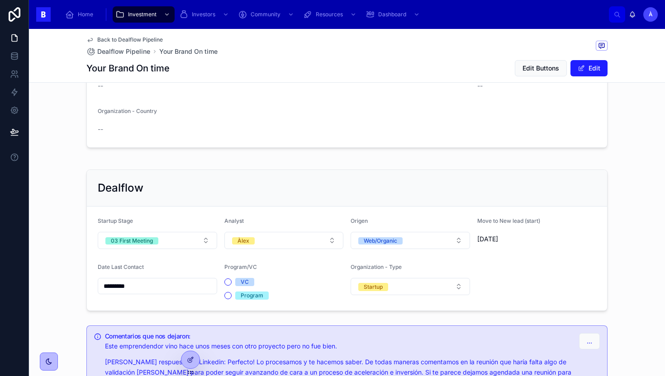
click at [366, 182] on div "Dealflow" at bounding box center [347, 188] width 499 height 14
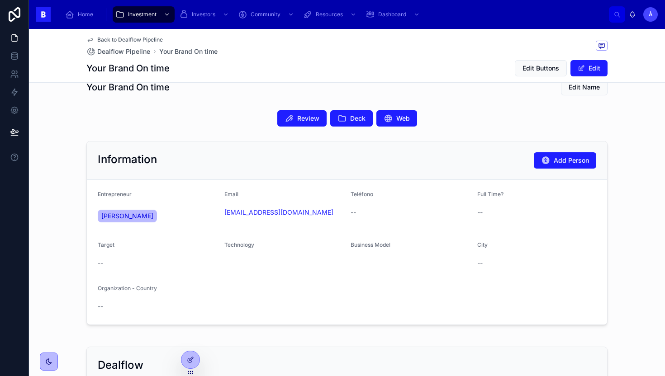
scroll to position [33, 0]
